Goal: Check status: Check status

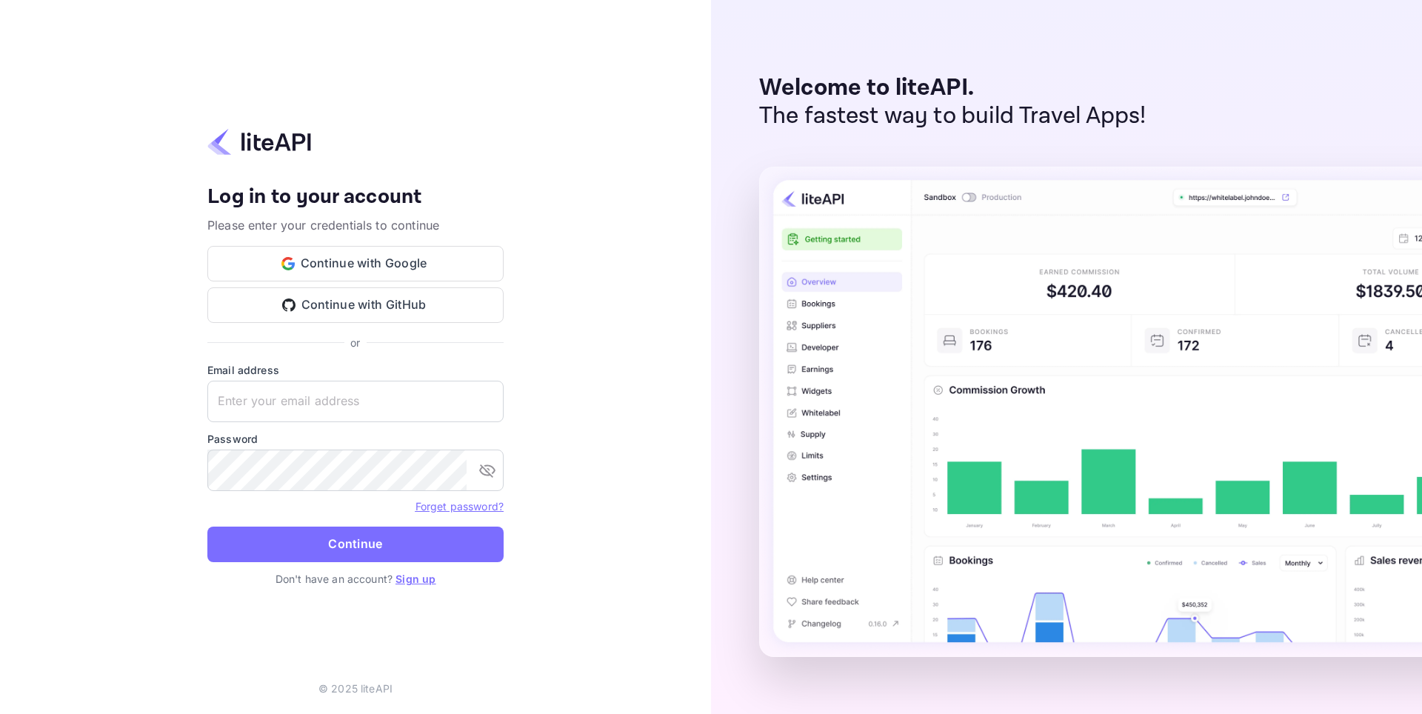
type input "[EMAIL_ADDRESS][DOMAIN_NAME]"
click at [342, 524] on form "Email address adminpassword_support@yandex-team.ru ​ Password ​ Forget password…" at bounding box center [355, 466] width 296 height 209
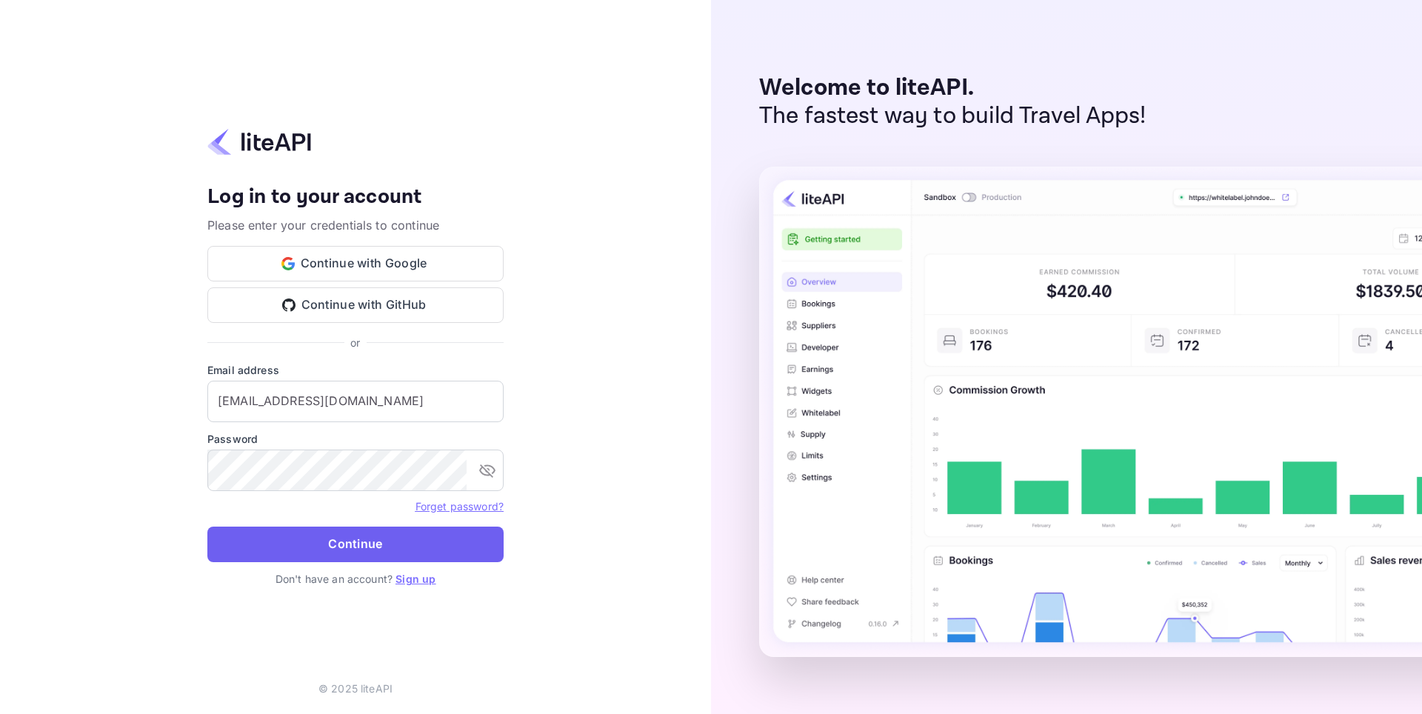
click at [336, 542] on button "Continue" at bounding box center [355, 545] width 296 height 36
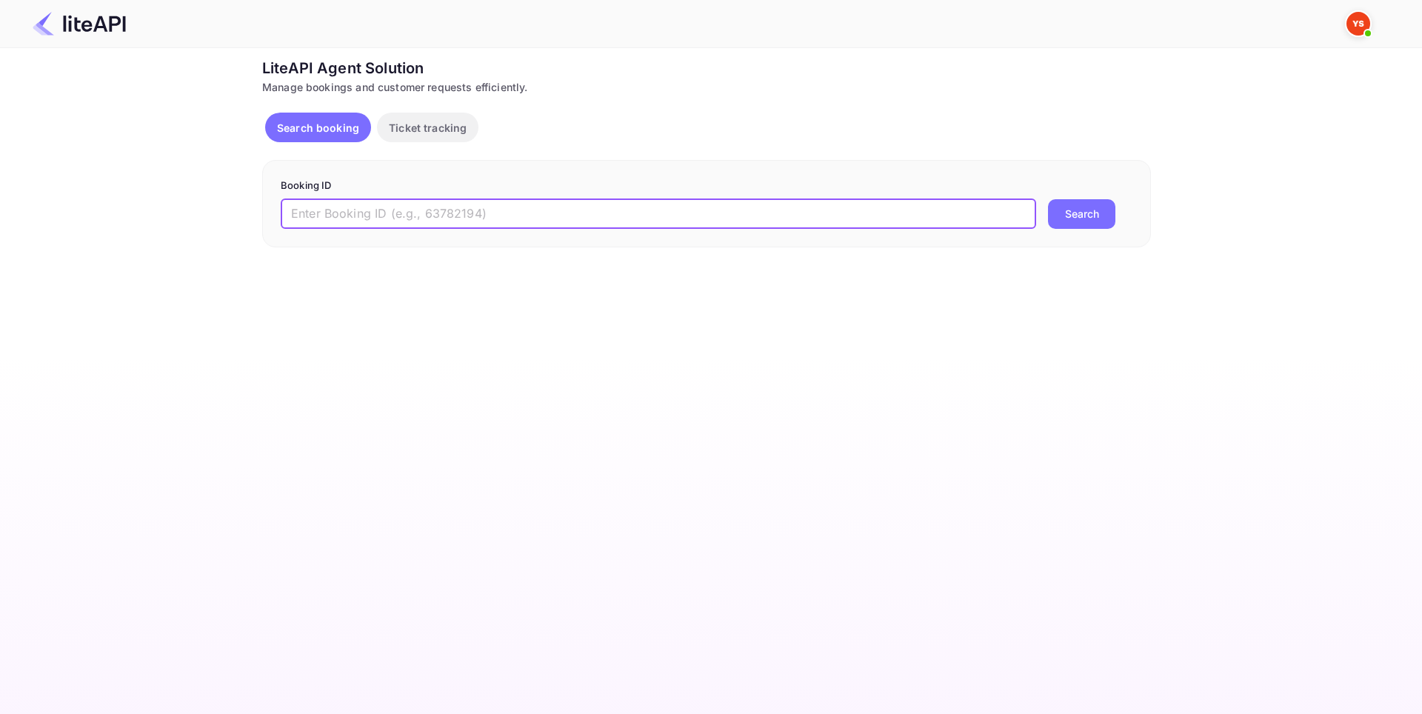
click at [470, 210] on input "text" at bounding box center [659, 214] width 756 height 30
paste input "8672298"
type input "8672298"
click at [1093, 210] on button "Search" at bounding box center [1081, 214] width 67 height 30
